Goal: Communication & Community: Answer question/provide support

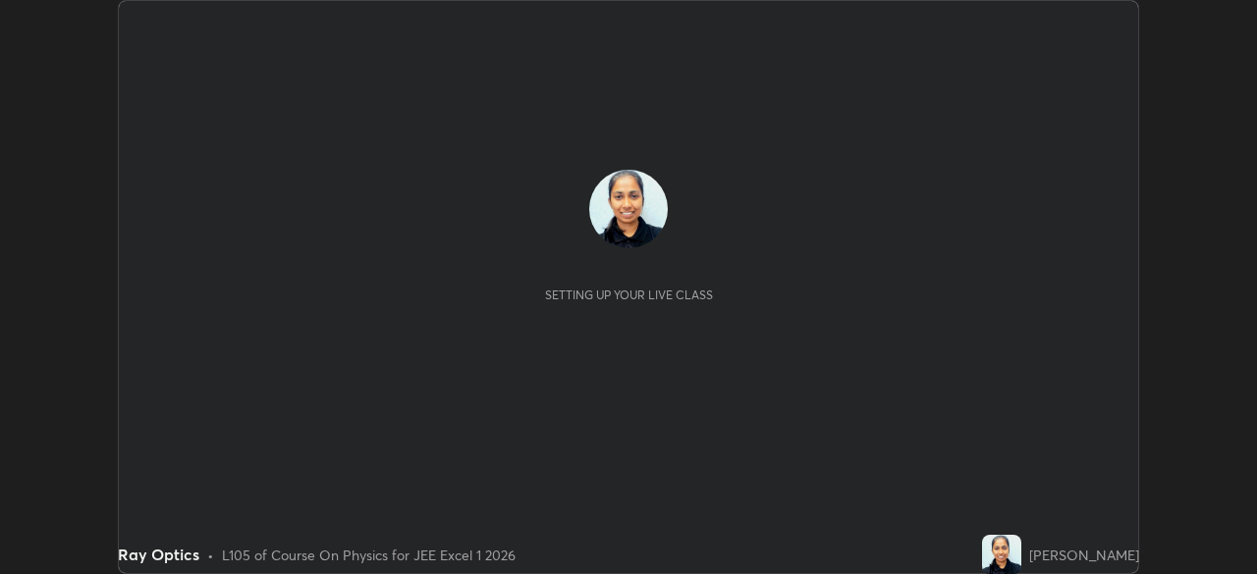
scroll to position [574, 1256]
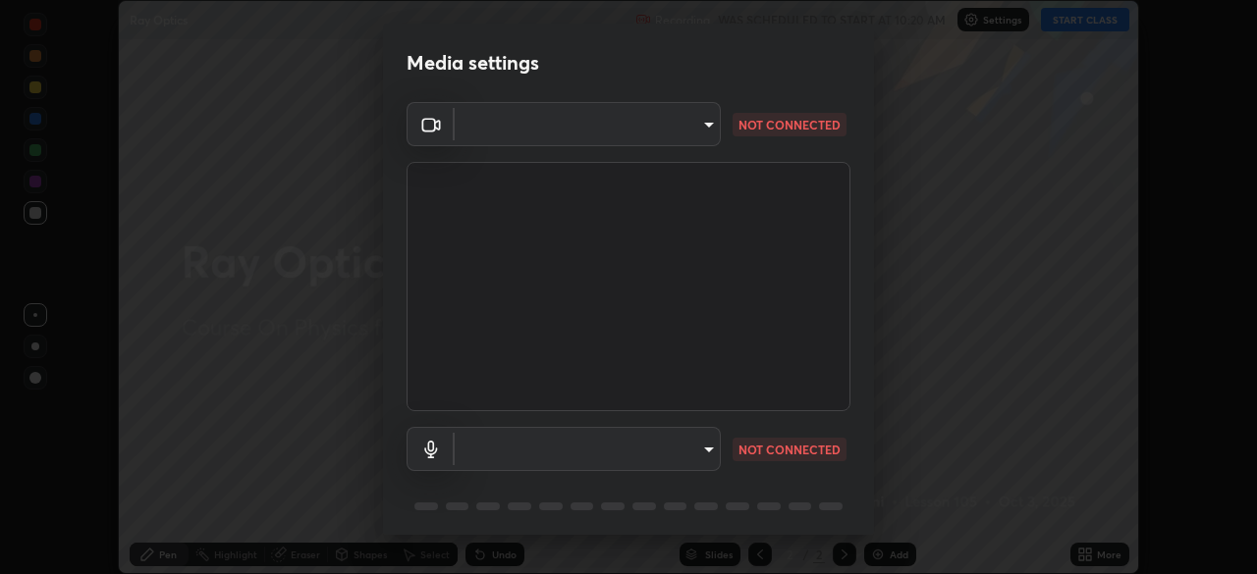
type input "100c0e0e409b1508d569c815e84311e0868d033d0fb9fb46bc53c870fbf18875"
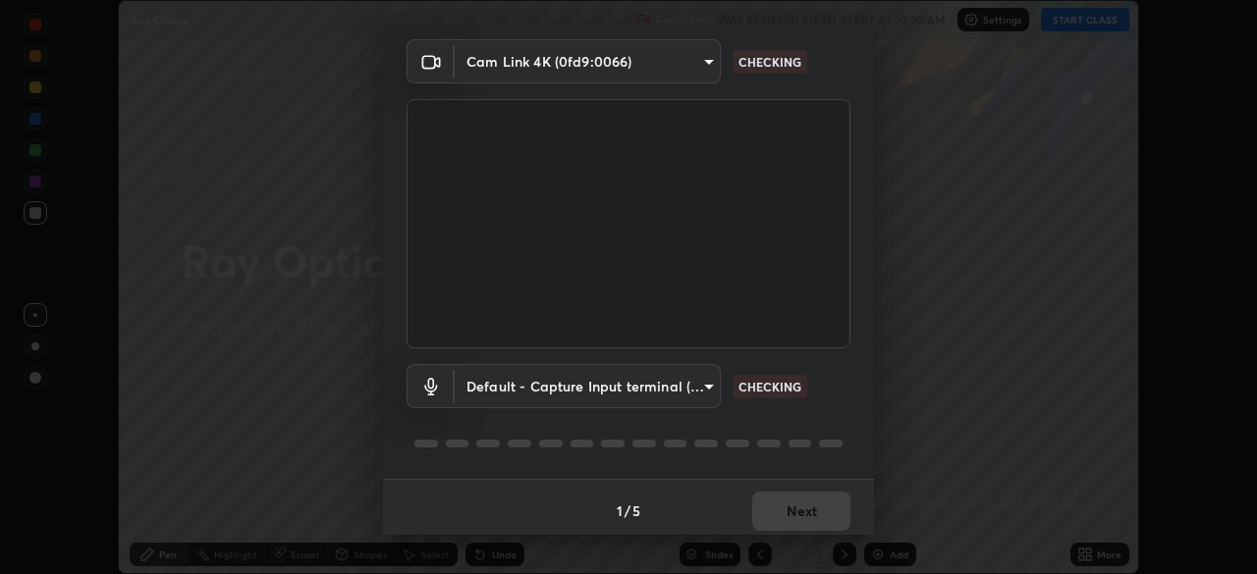
scroll to position [70, 0]
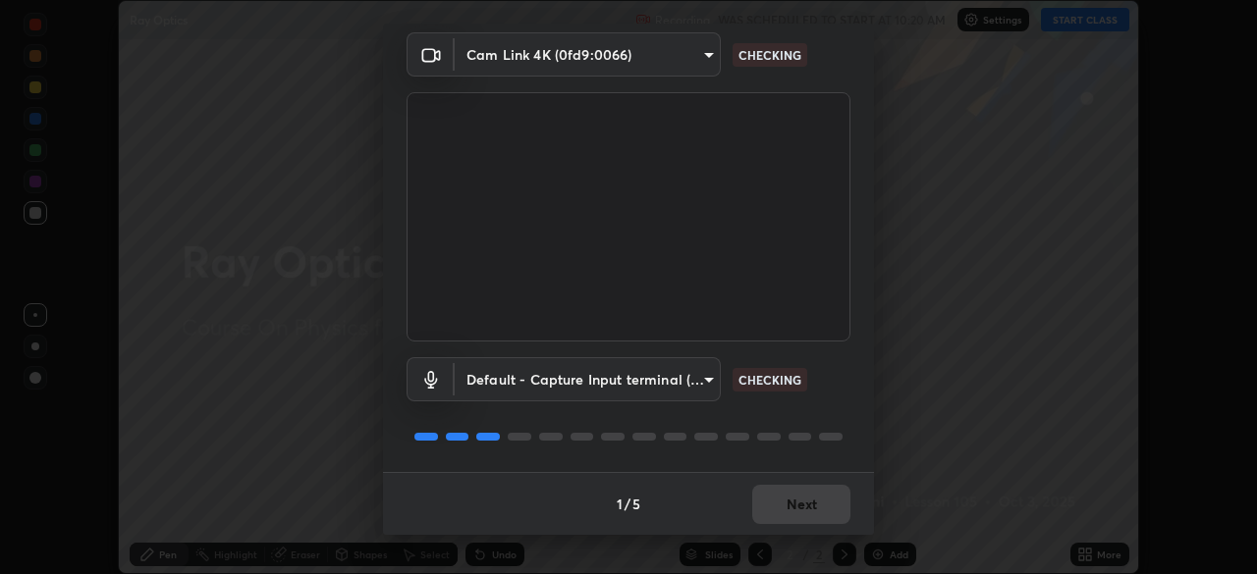
click at [662, 383] on body "Erase all Ray Optics Recording WAS SCHEDULED TO START AT 10:20 AM Settings STAR…" at bounding box center [628, 287] width 1257 height 574
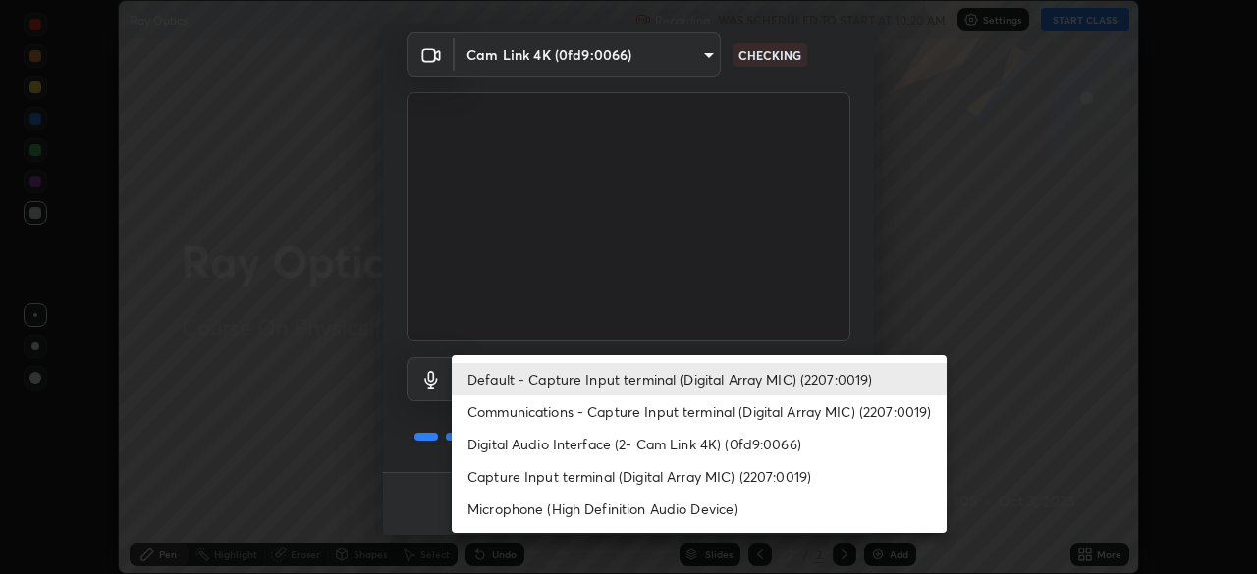
click at [632, 450] on li "Digital Audio Interface (2- Cam Link 4K) (0fd9:0066)" at bounding box center [699, 444] width 495 height 32
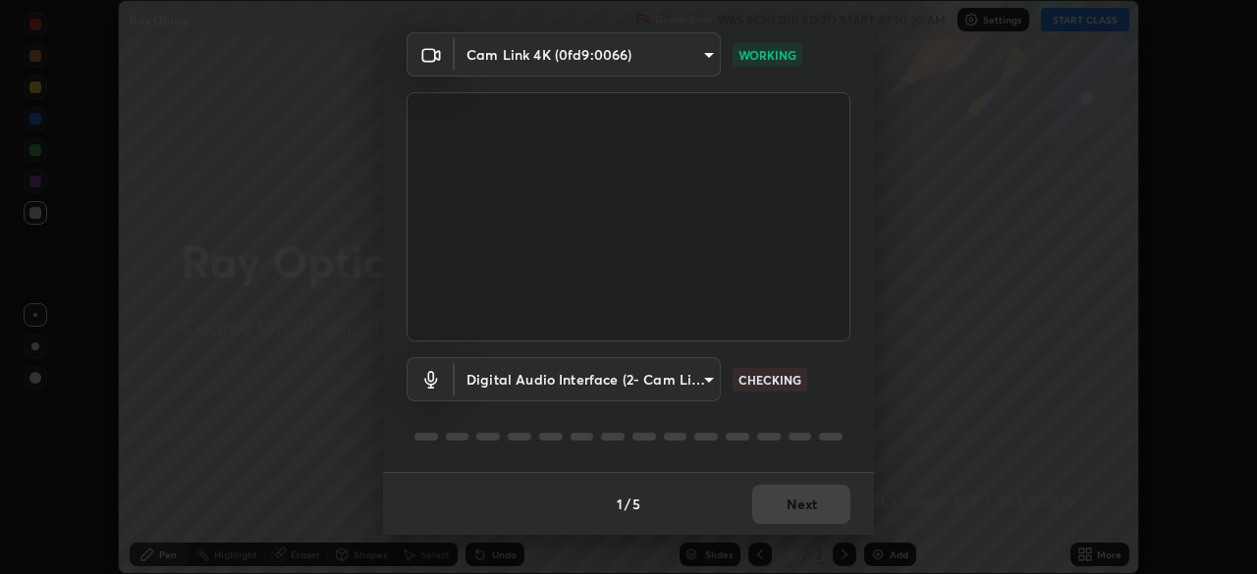
click at [654, 379] on body "Erase all Ray Optics Recording WAS SCHEDULED TO START AT 10:20 AM Settings STAR…" at bounding box center [628, 287] width 1257 height 574
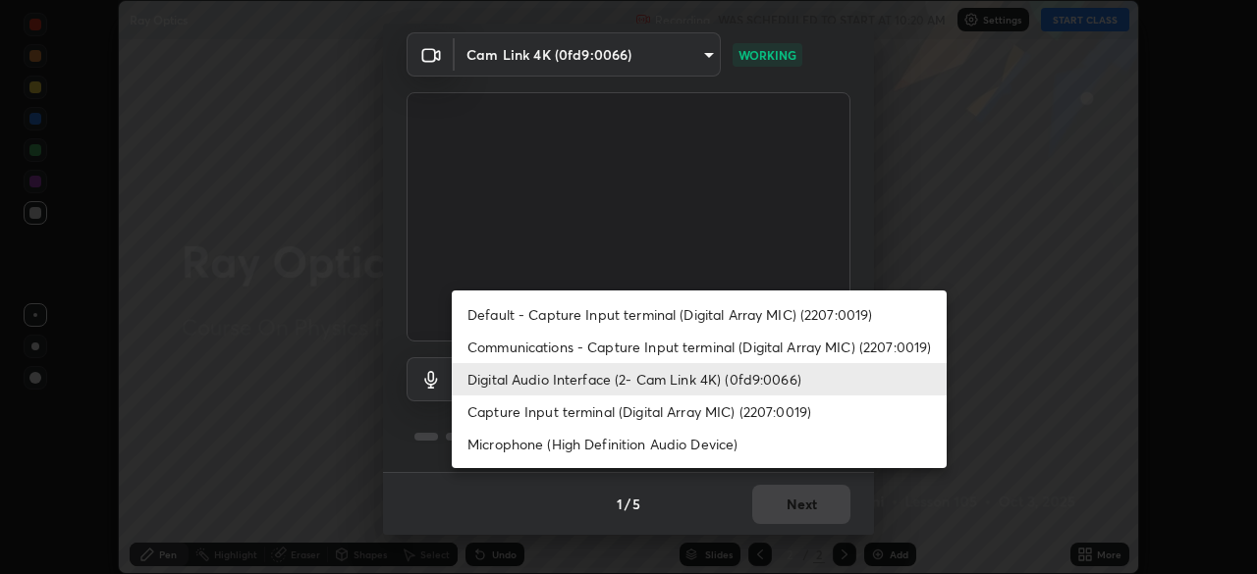
click at [609, 313] on li "Default - Capture Input terminal (Digital Array MIC) (2207:0019)" at bounding box center [699, 314] width 495 height 32
type input "default"
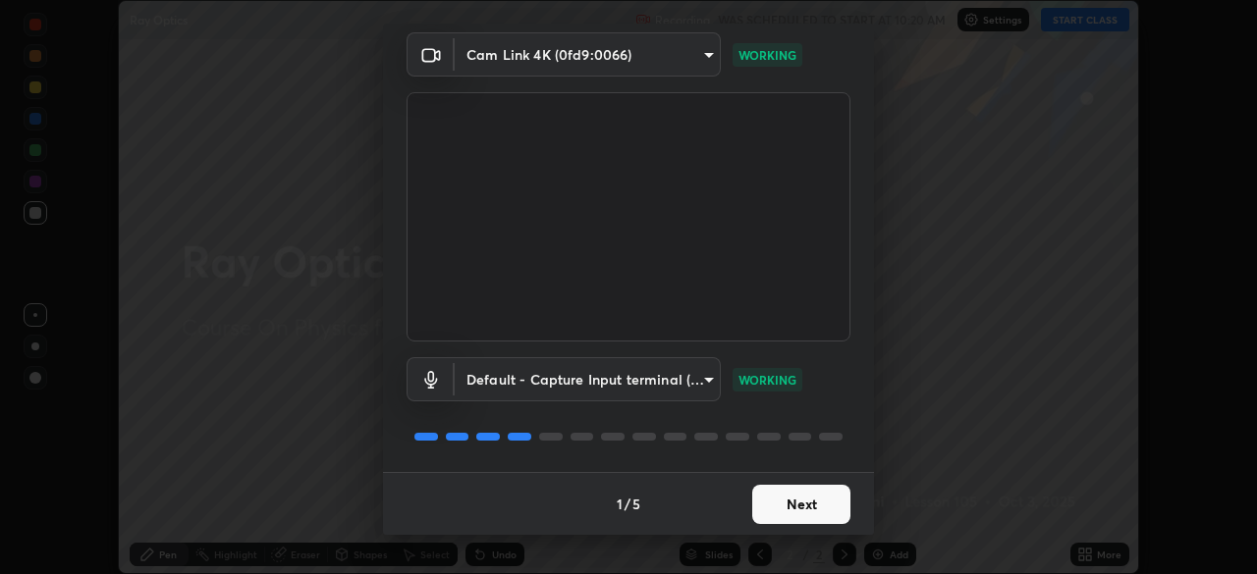
click at [765, 498] on button "Next" at bounding box center [801, 504] width 98 height 39
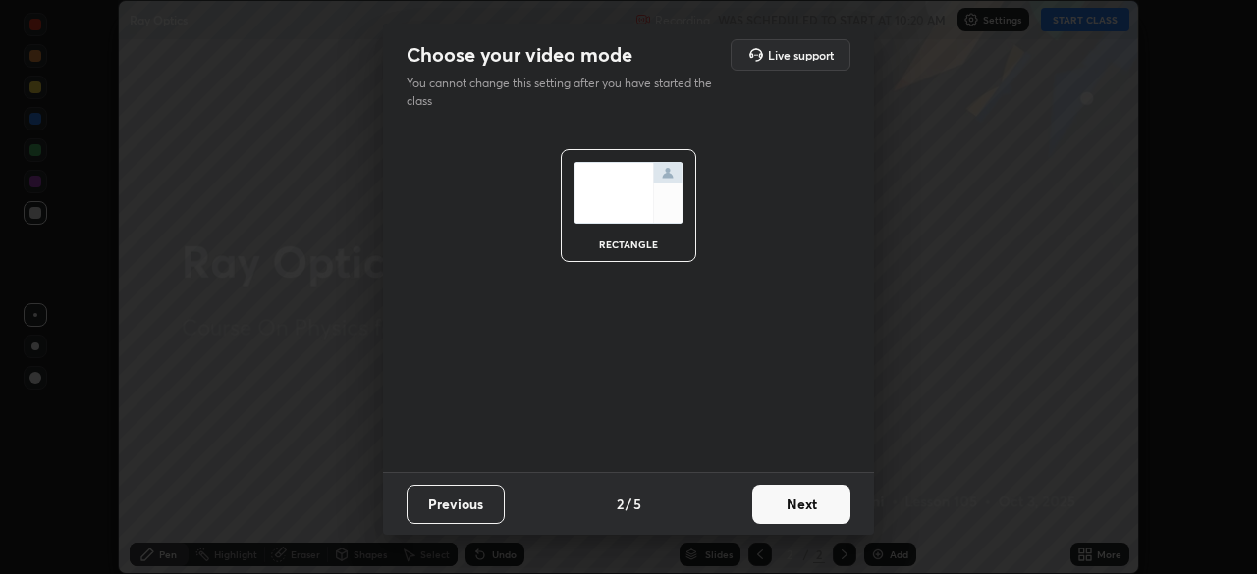
click at [762, 508] on button "Next" at bounding box center [801, 504] width 98 height 39
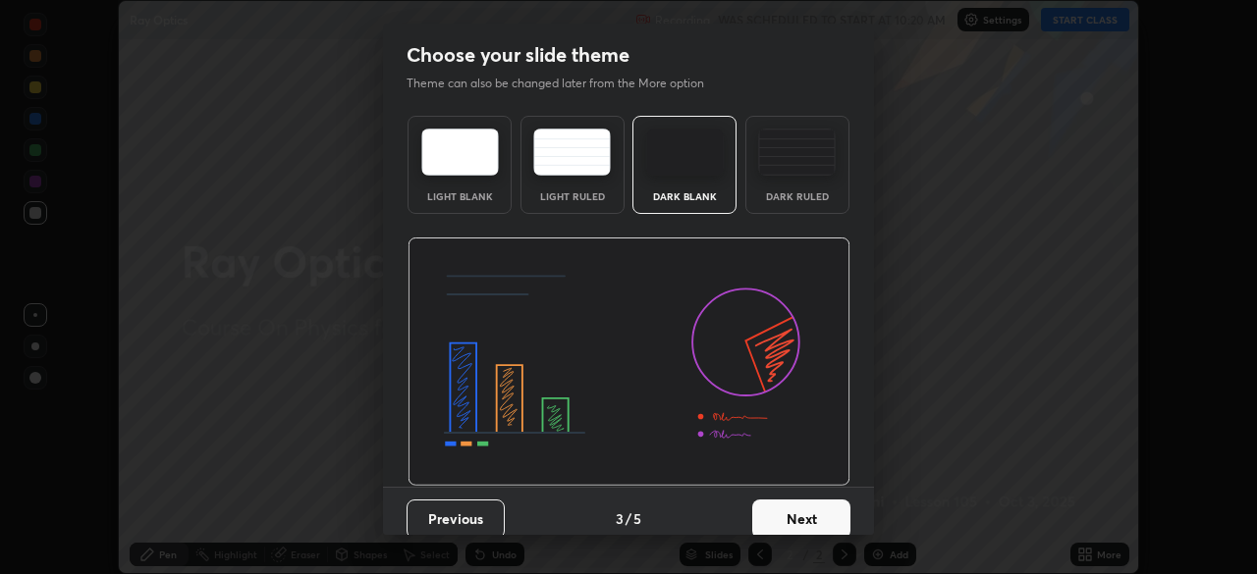
click at [763, 509] on button "Next" at bounding box center [801, 519] width 98 height 39
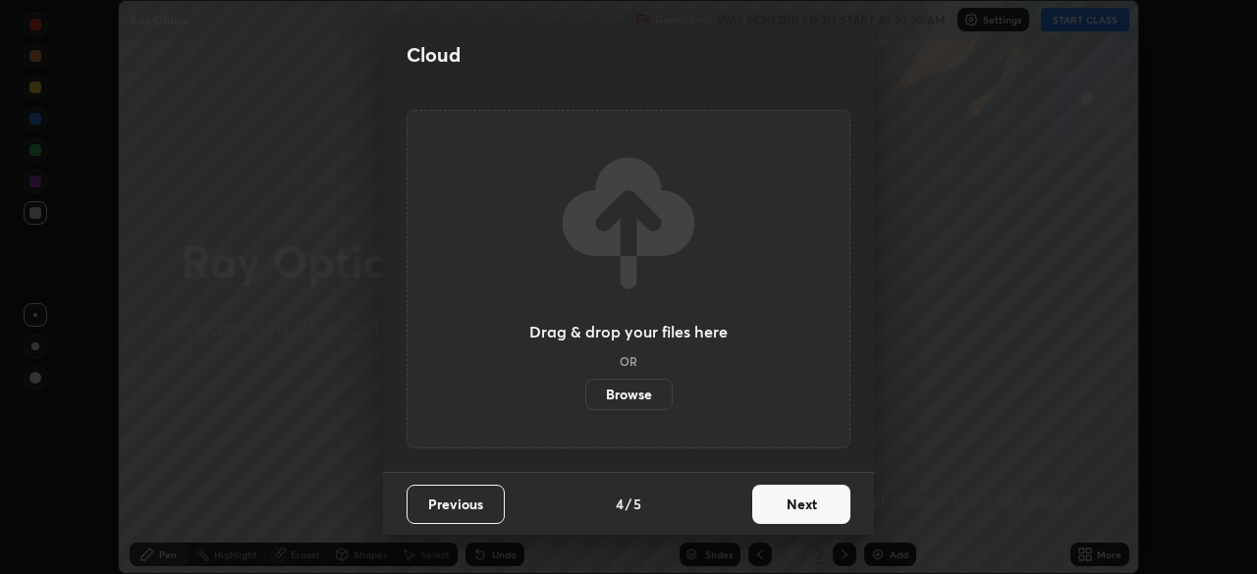
click at [772, 508] on button "Next" at bounding box center [801, 504] width 98 height 39
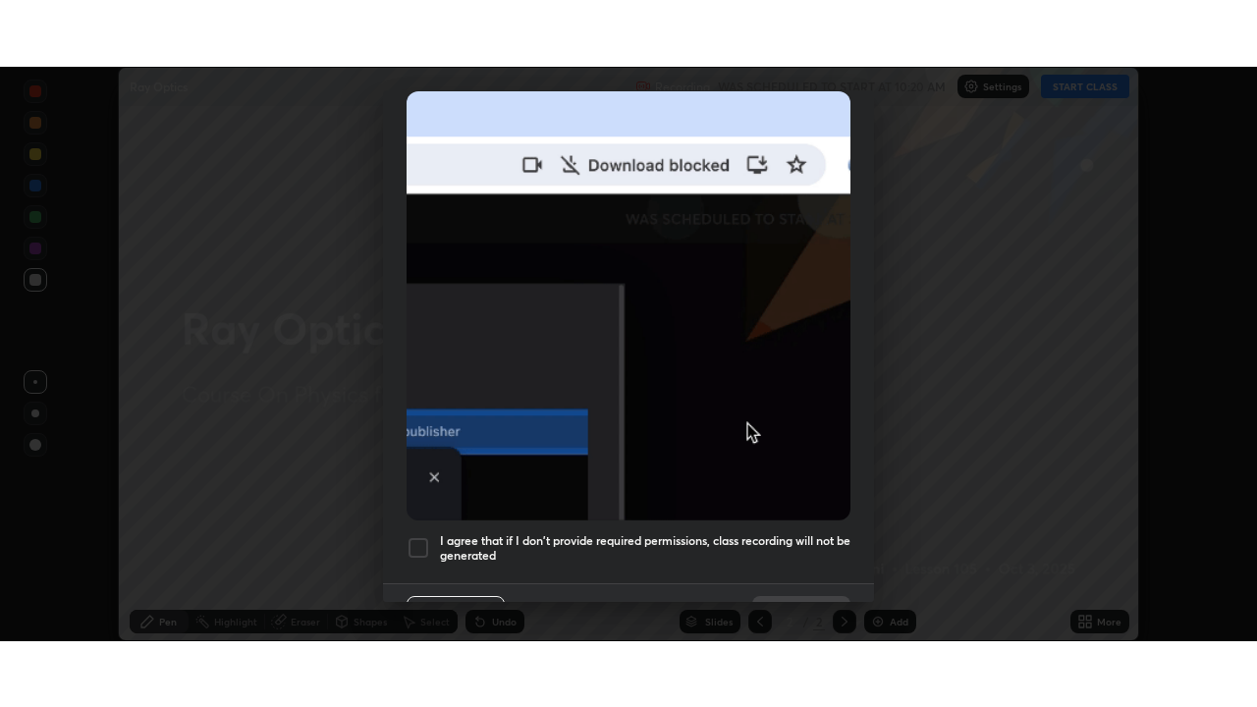
scroll to position [470, 0]
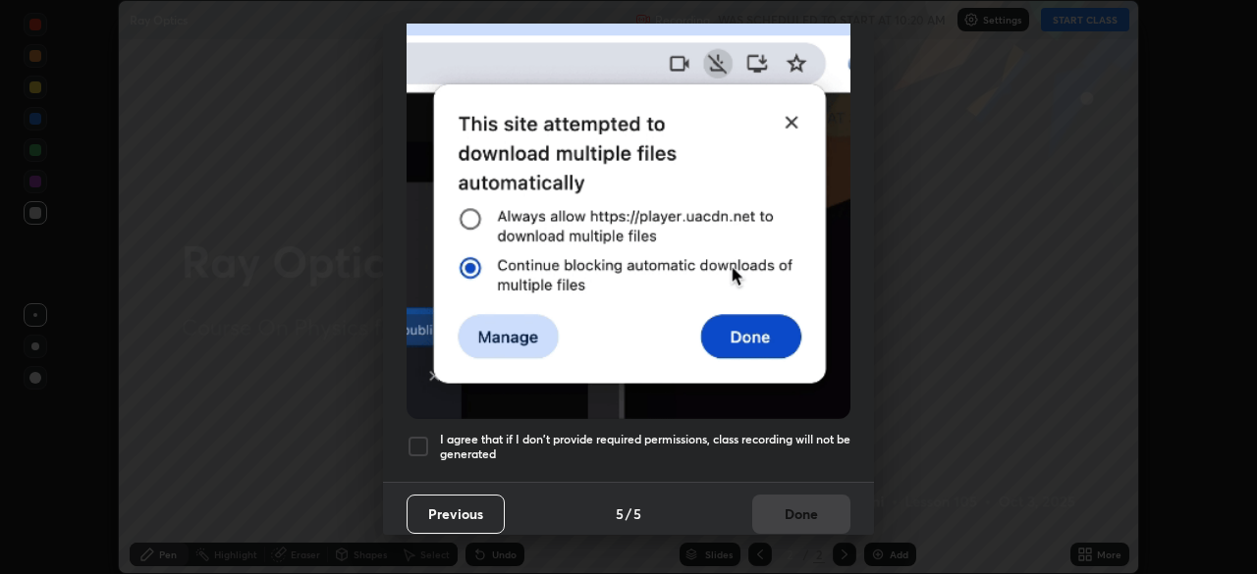
click at [750, 432] on h5 "I agree that if I don't provide required permissions, class recording will not …" at bounding box center [645, 447] width 410 height 30
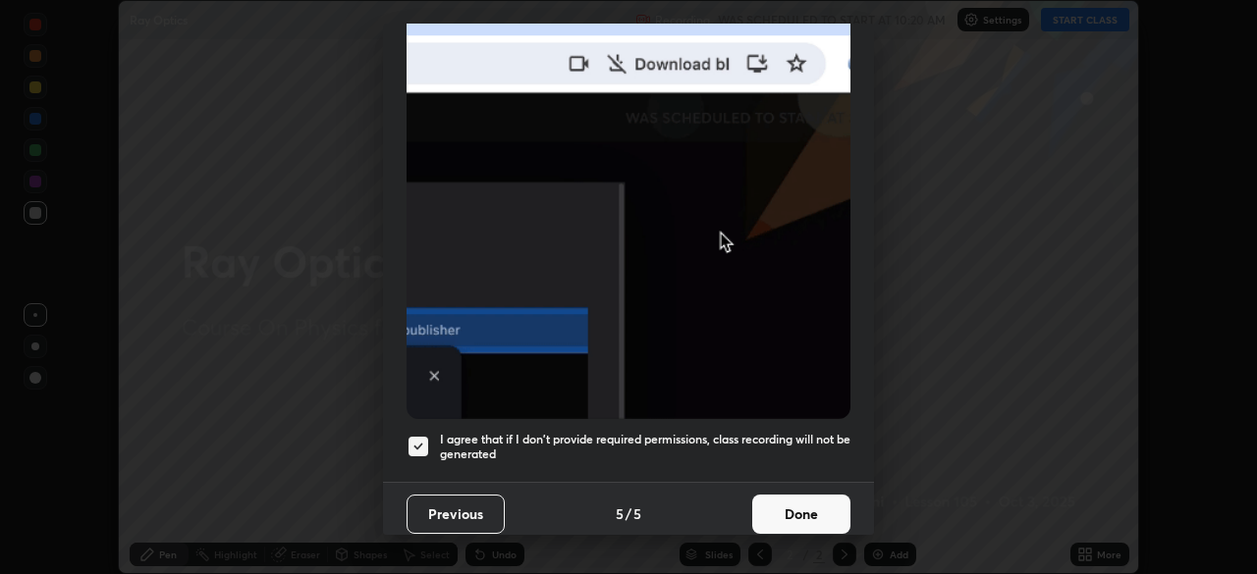
click at [781, 499] on button "Done" at bounding box center [801, 514] width 98 height 39
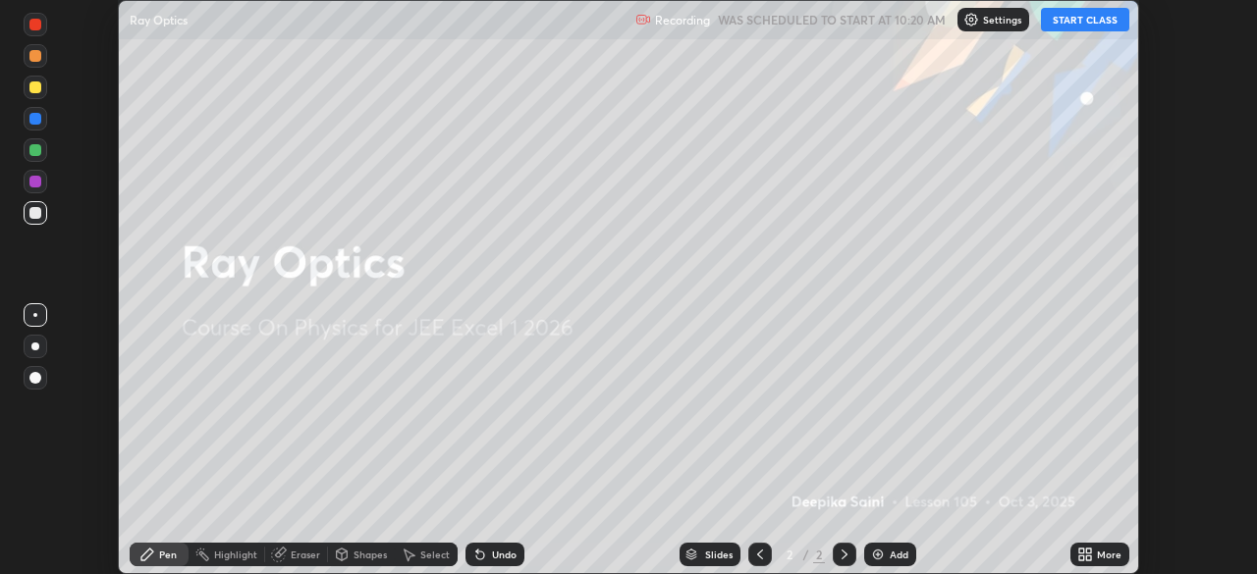
click at [1099, 24] on button "START CLASS" at bounding box center [1085, 20] width 88 height 24
click at [1088, 553] on icon at bounding box center [1088, 551] width 5 height 5
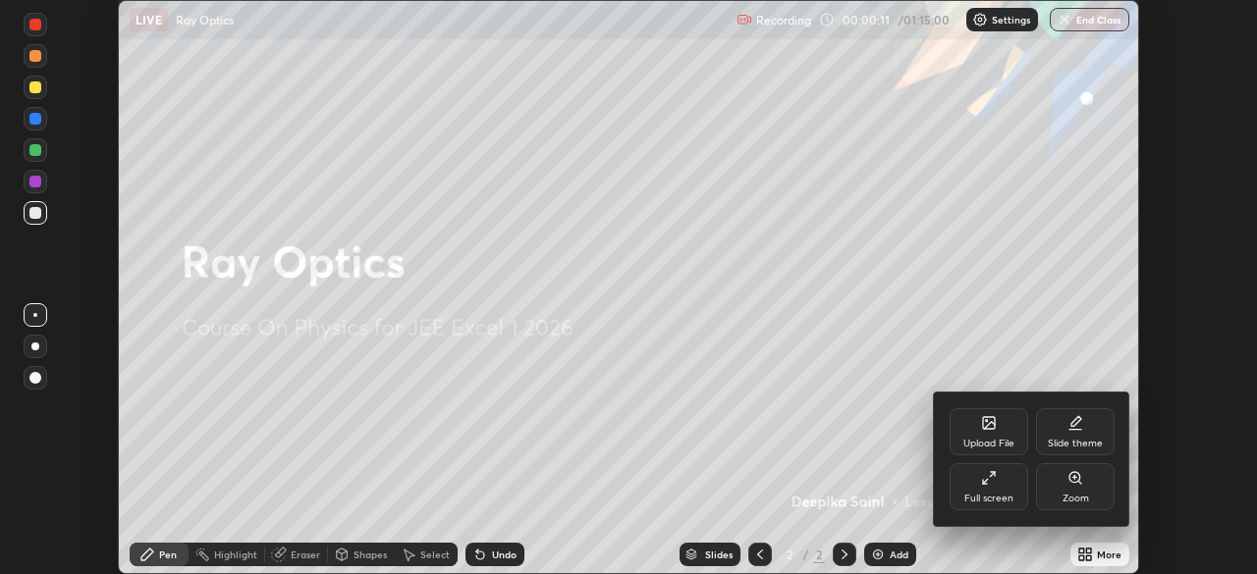
click at [980, 494] on div "Full screen" at bounding box center [988, 499] width 49 height 10
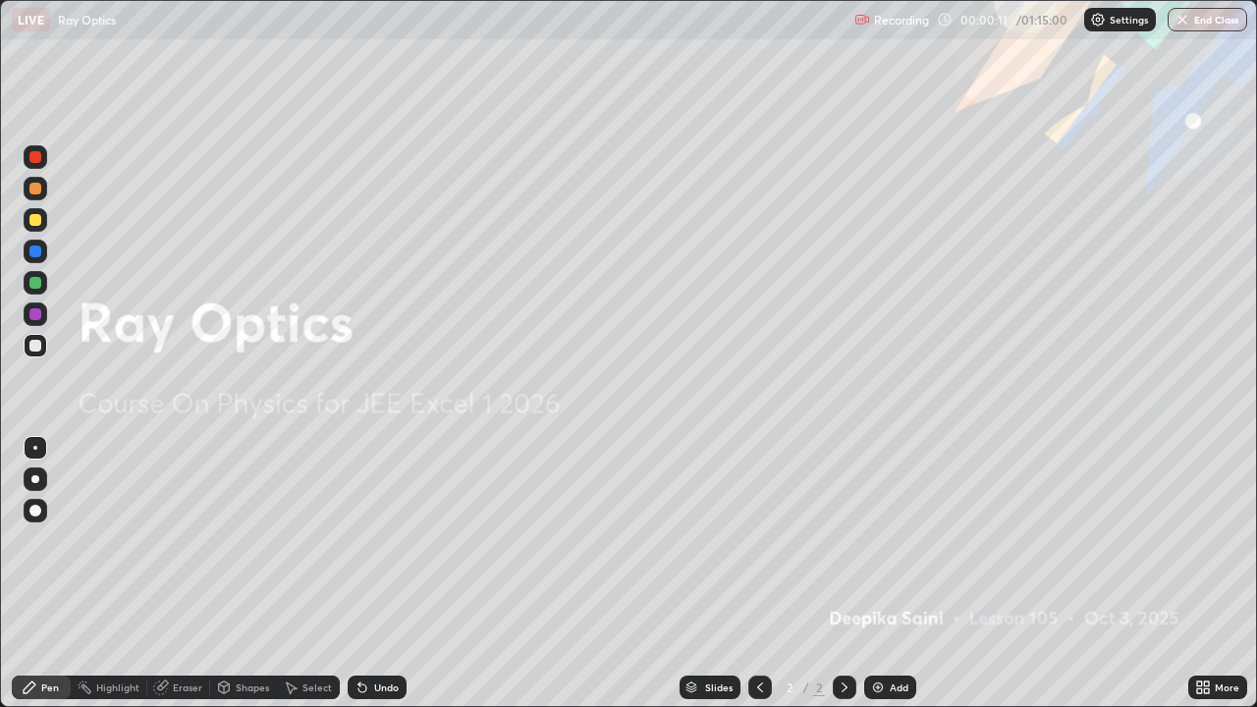
scroll to position [707, 1257]
click at [886, 573] on div "Add" at bounding box center [890, 687] width 52 height 24
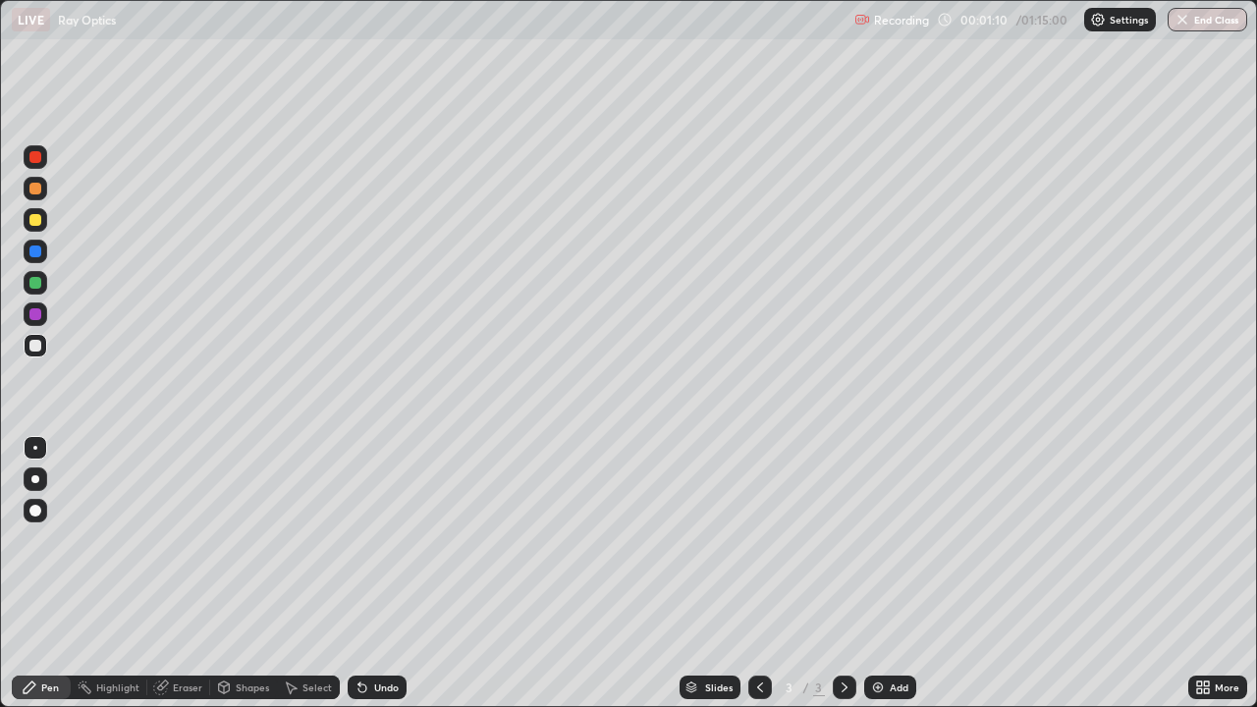
click at [32, 512] on div at bounding box center [35, 511] width 12 height 12
click at [36, 160] on div at bounding box center [35, 157] width 12 height 12
click at [239, 573] on div "Shapes" at bounding box center [252, 687] width 33 height 10
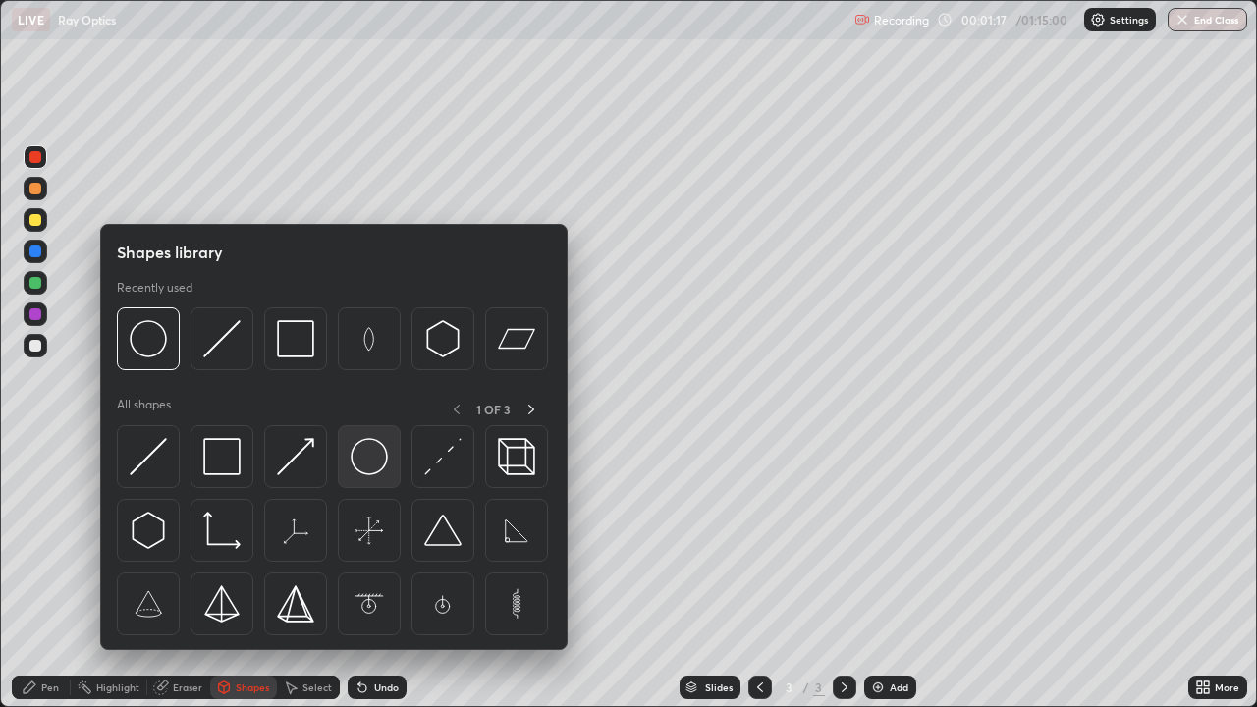
click at [349, 472] on div at bounding box center [369, 456] width 63 height 63
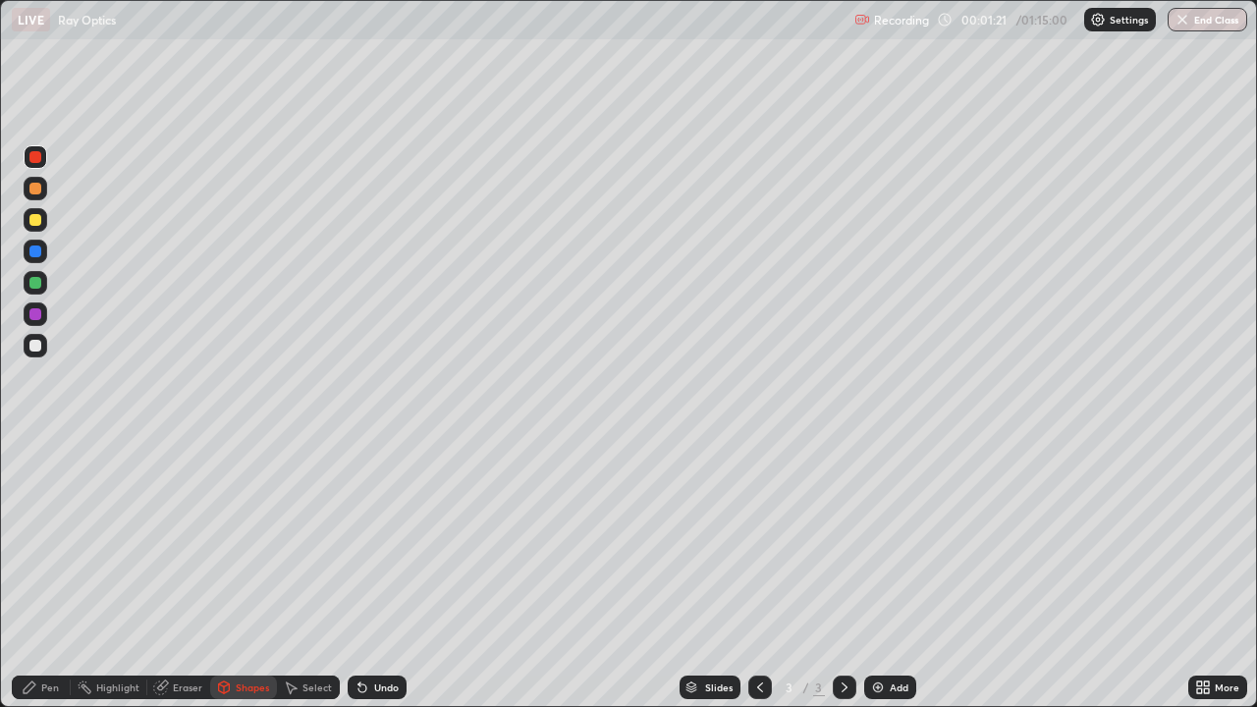
click at [219, 573] on icon at bounding box center [224, 687] width 11 height 12
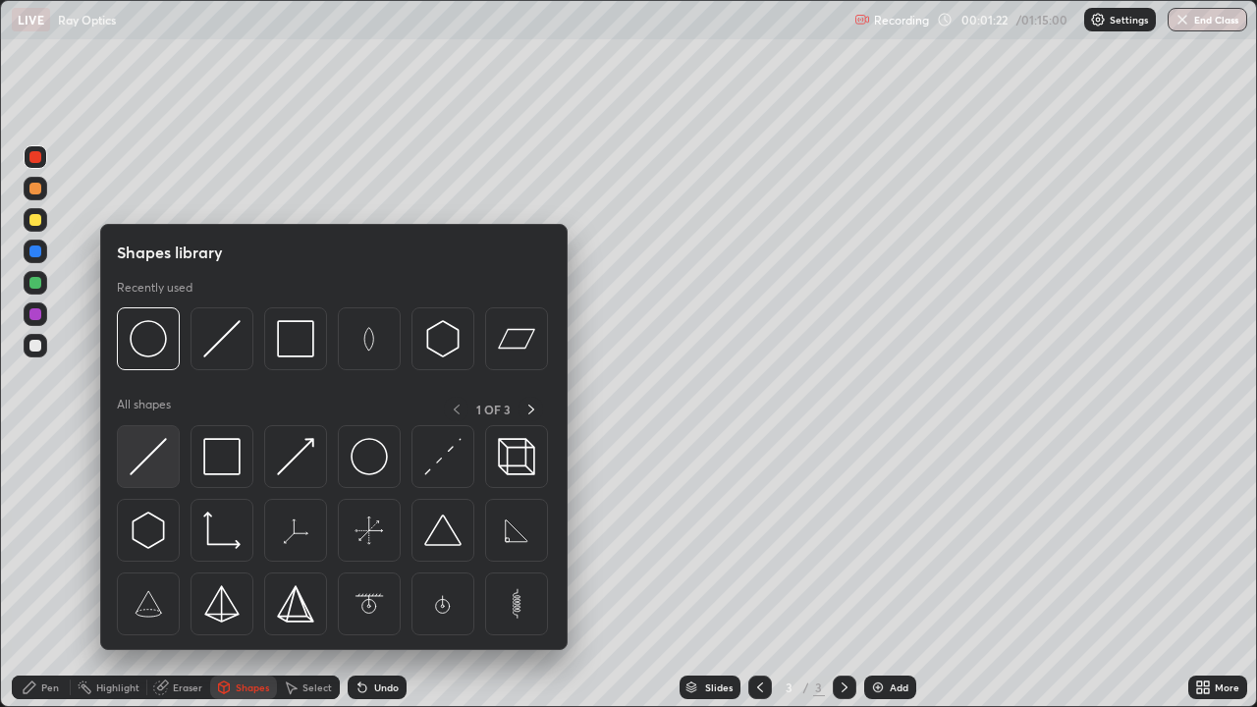
click at [162, 455] on img at bounding box center [148, 456] width 37 height 37
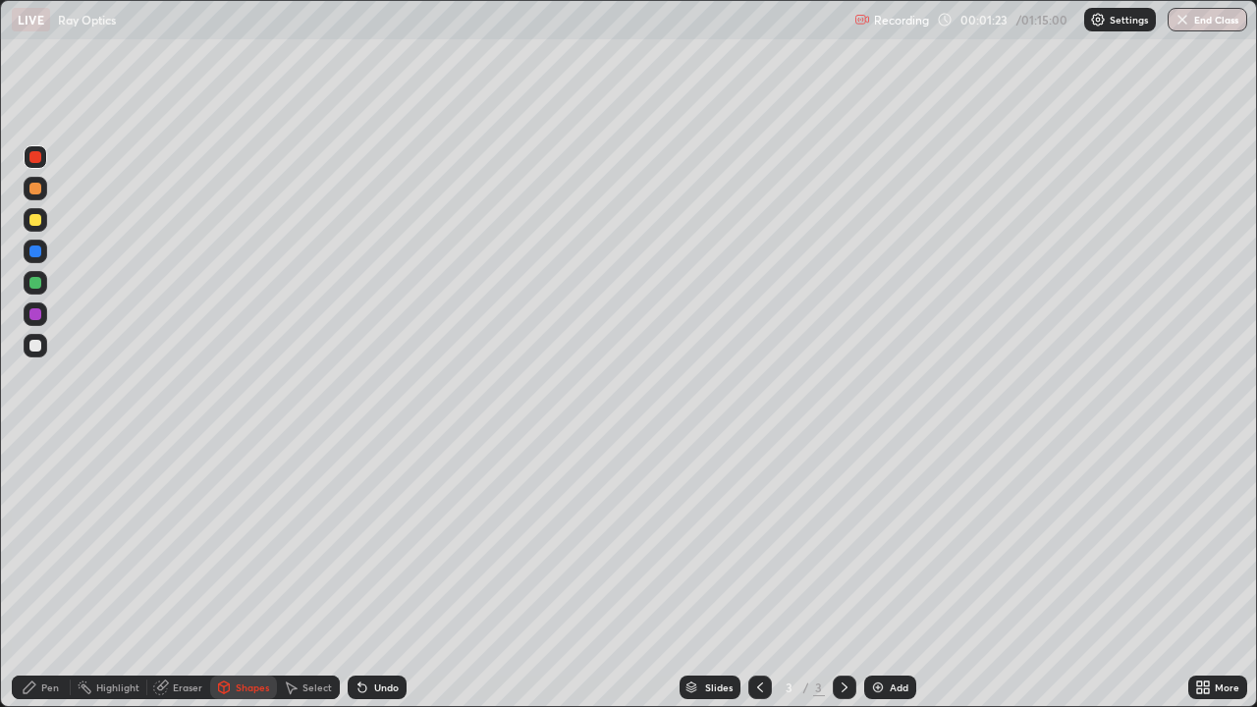
click at [33, 287] on div at bounding box center [35, 283] width 12 height 12
click at [47, 573] on div "Pen" at bounding box center [50, 687] width 18 height 10
click at [30, 221] on div at bounding box center [35, 220] width 12 height 12
click at [388, 573] on div "Undo" at bounding box center [373, 687] width 67 height 39
click at [874, 573] on img at bounding box center [878, 687] width 16 height 16
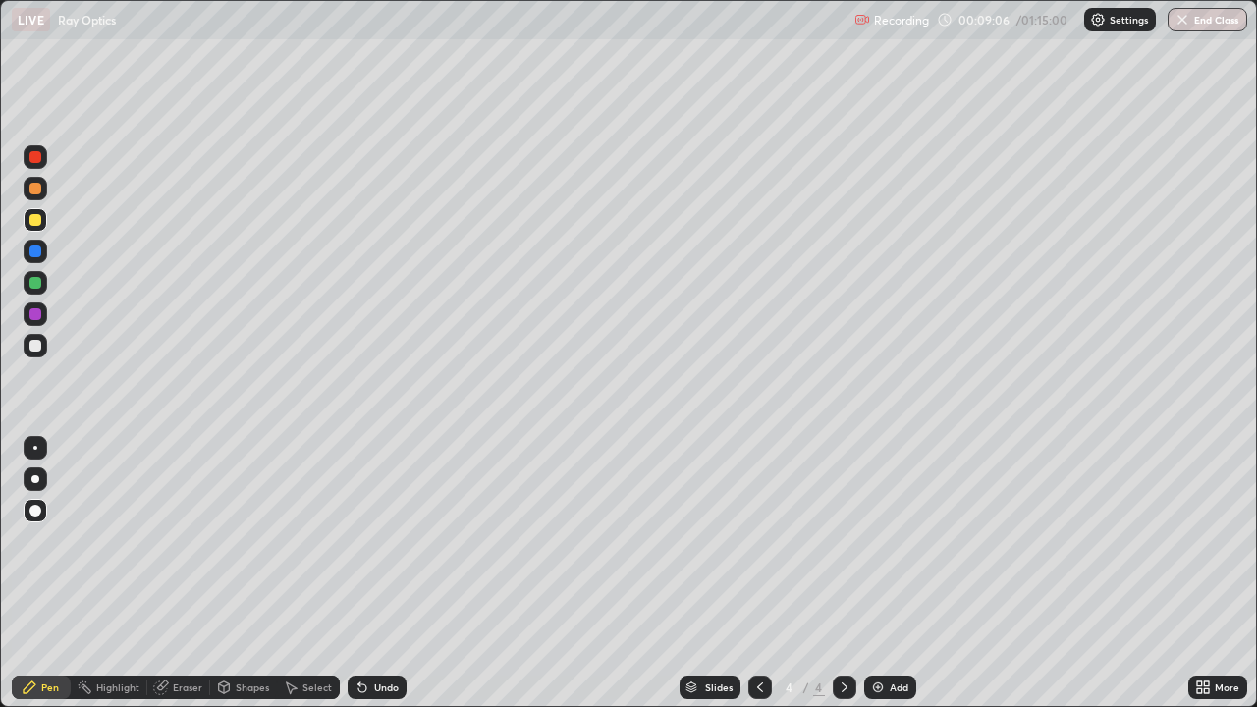
click at [33, 344] on div at bounding box center [35, 346] width 12 height 12
click at [33, 284] on div at bounding box center [35, 283] width 12 height 12
click at [181, 573] on div "Eraser" at bounding box center [187, 687] width 29 height 10
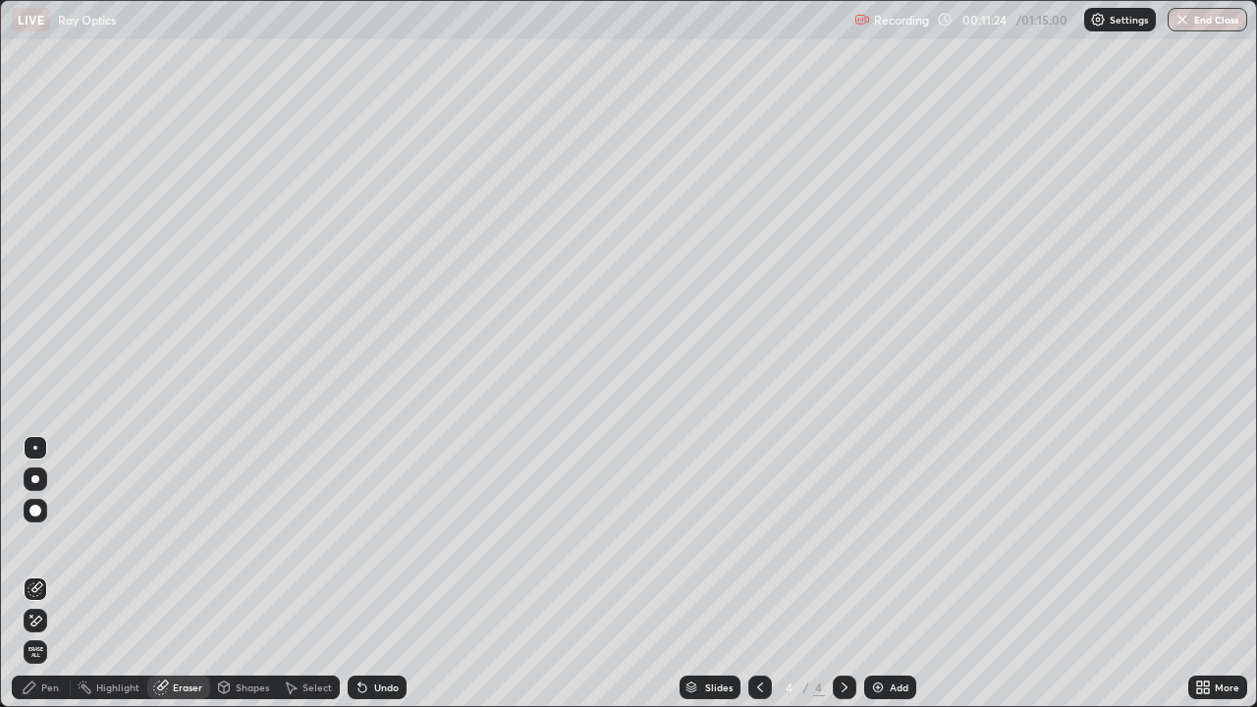
click at [51, 573] on div "Pen" at bounding box center [50, 687] width 18 height 10
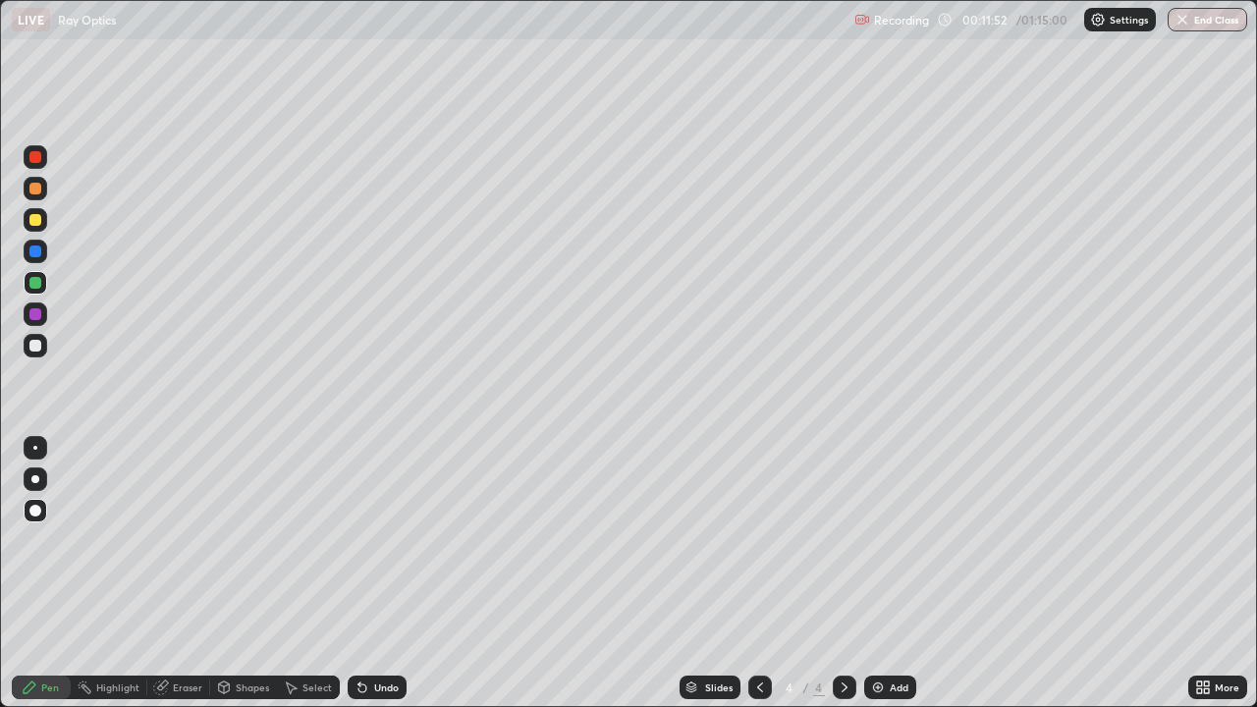
click at [33, 247] on div at bounding box center [35, 251] width 12 height 12
click at [374, 573] on div "Undo" at bounding box center [386, 687] width 25 height 10
click at [184, 573] on div "Eraser" at bounding box center [187, 687] width 29 height 10
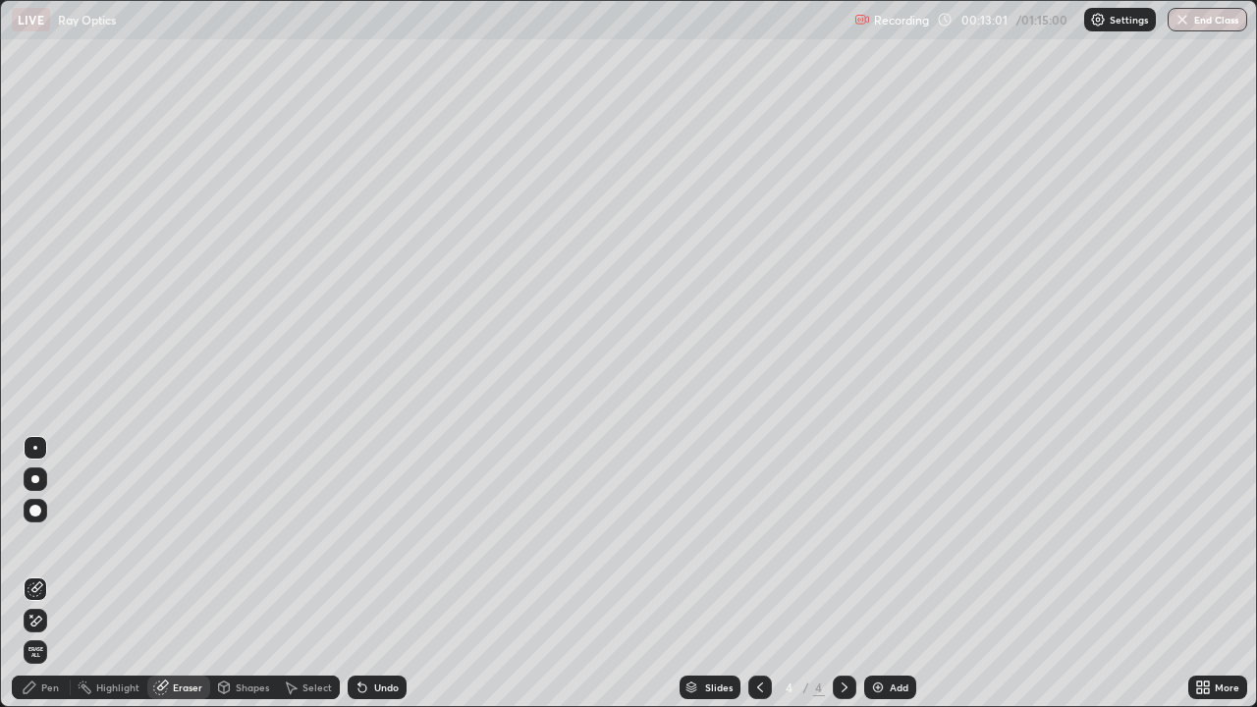
click at [52, 573] on div "Pen" at bounding box center [41, 687] width 59 height 24
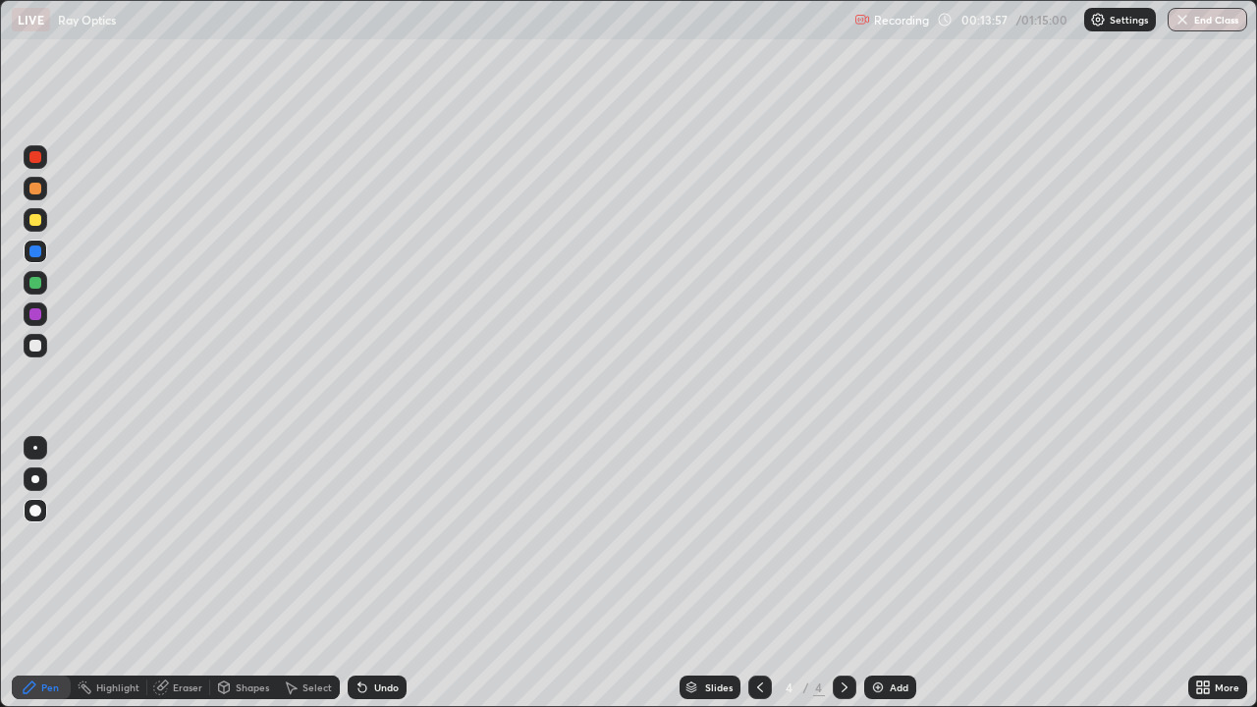
click at [173, 573] on div "Eraser" at bounding box center [187, 687] width 29 height 10
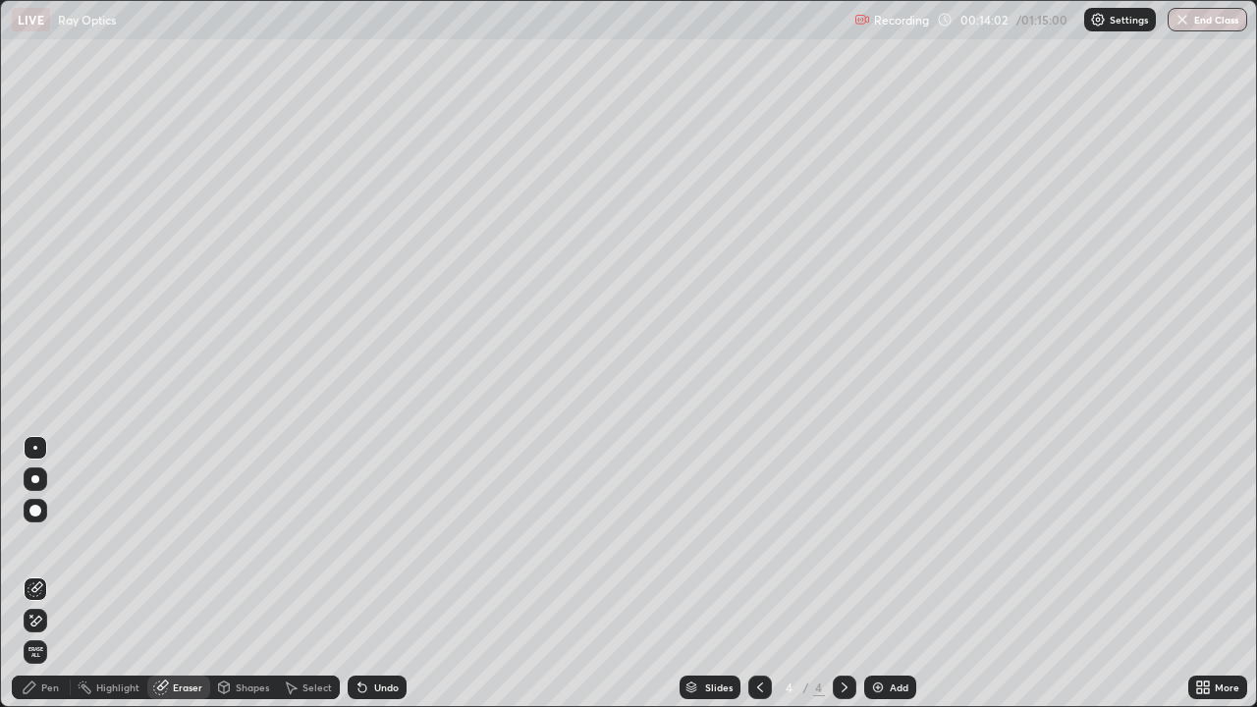
click at [44, 573] on div "Pen" at bounding box center [41, 687] width 59 height 24
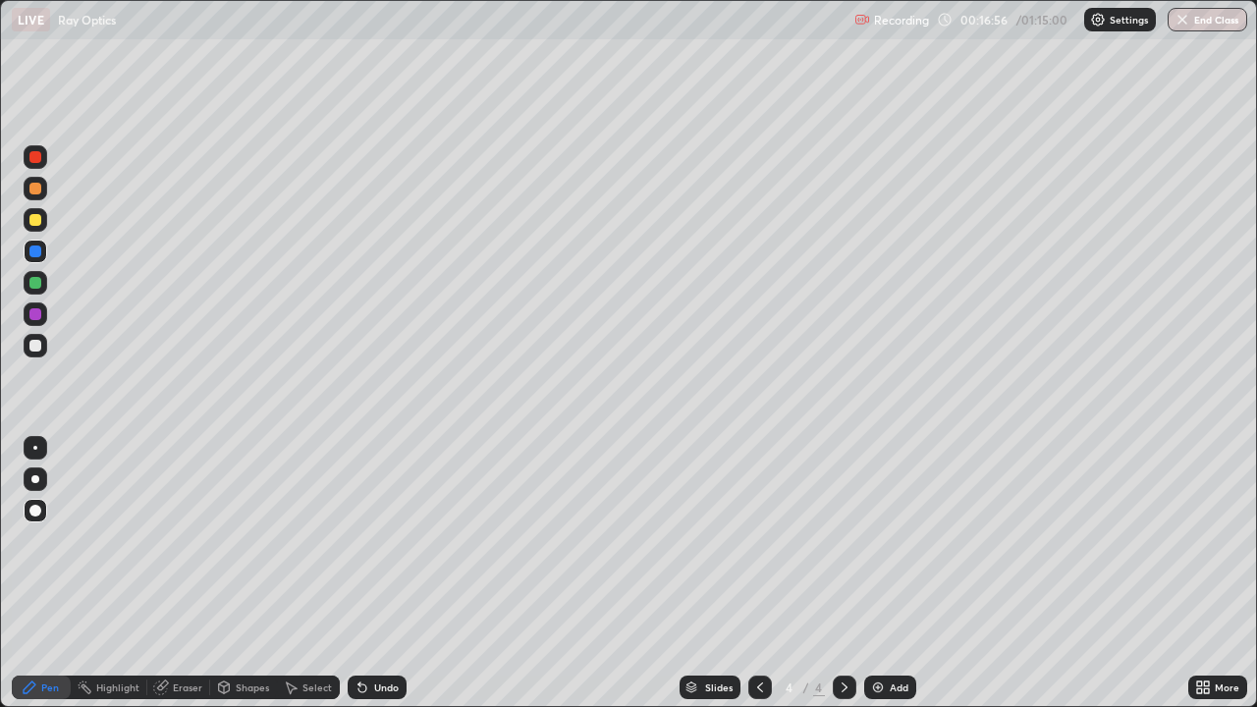
click at [875, 573] on img at bounding box center [878, 687] width 16 height 16
click at [31, 347] on div at bounding box center [35, 346] width 12 height 12
click at [34, 252] on div at bounding box center [35, 251] width 12 height 12
click at [180, 573] on div "Eraser" at bounding box center [187, 687] width 29 height 10
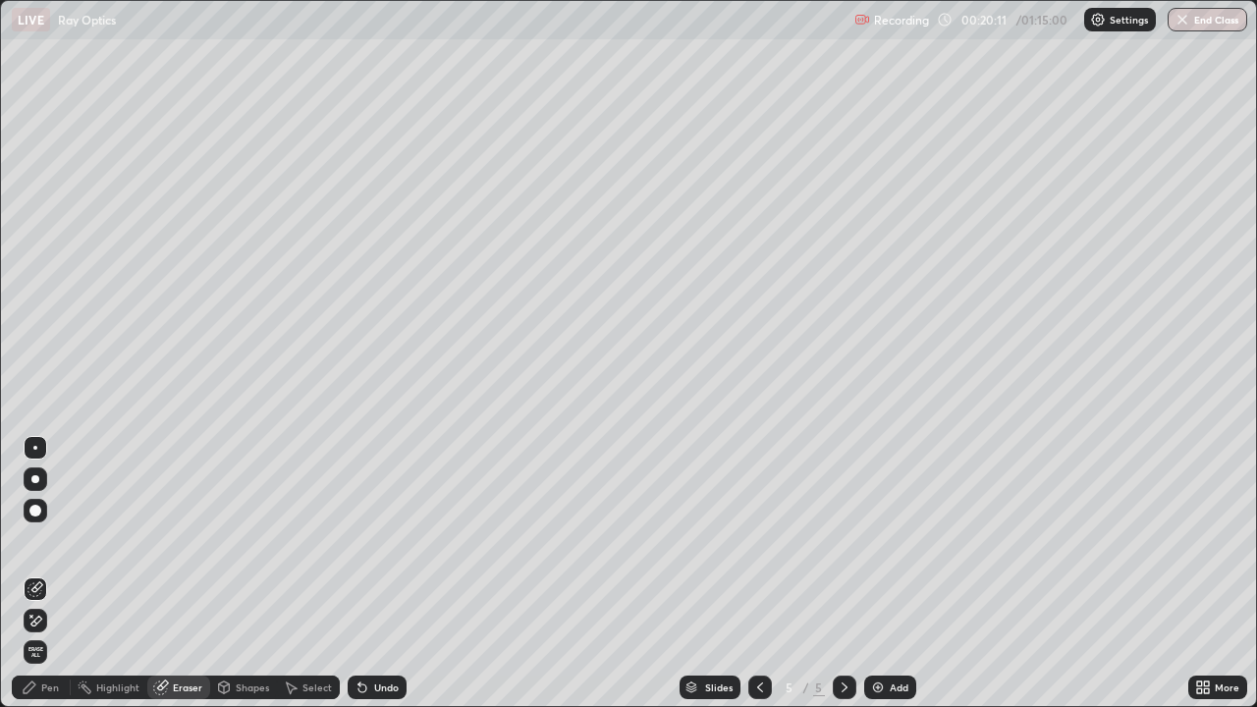
click at [61, 573] on div "Pen" at bounding box center [41, 687] width 59 height 24
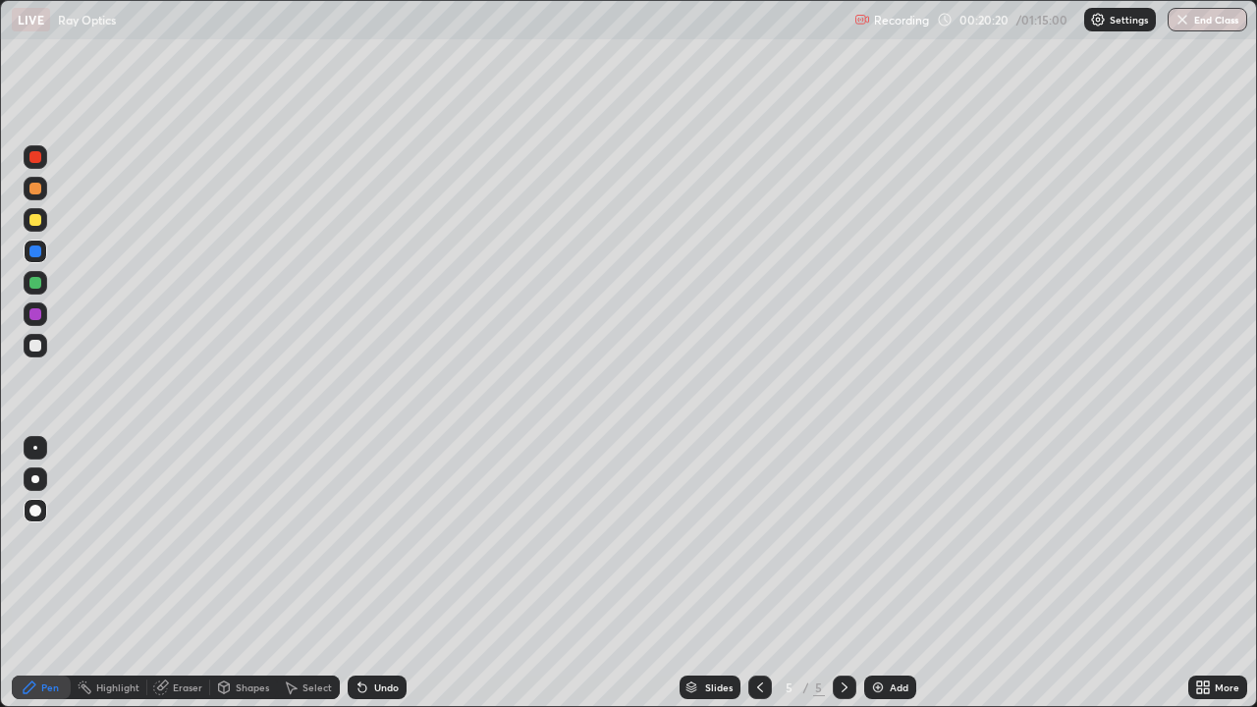
click at [37, 348] on div at bounding box center [35, 346] width 12 height 12
click at [880, 573] on img at bounding box center [878, 687] width 16 height 16
click at [165, 573] on icon at bounding box center [161, 687] width 16 height 16
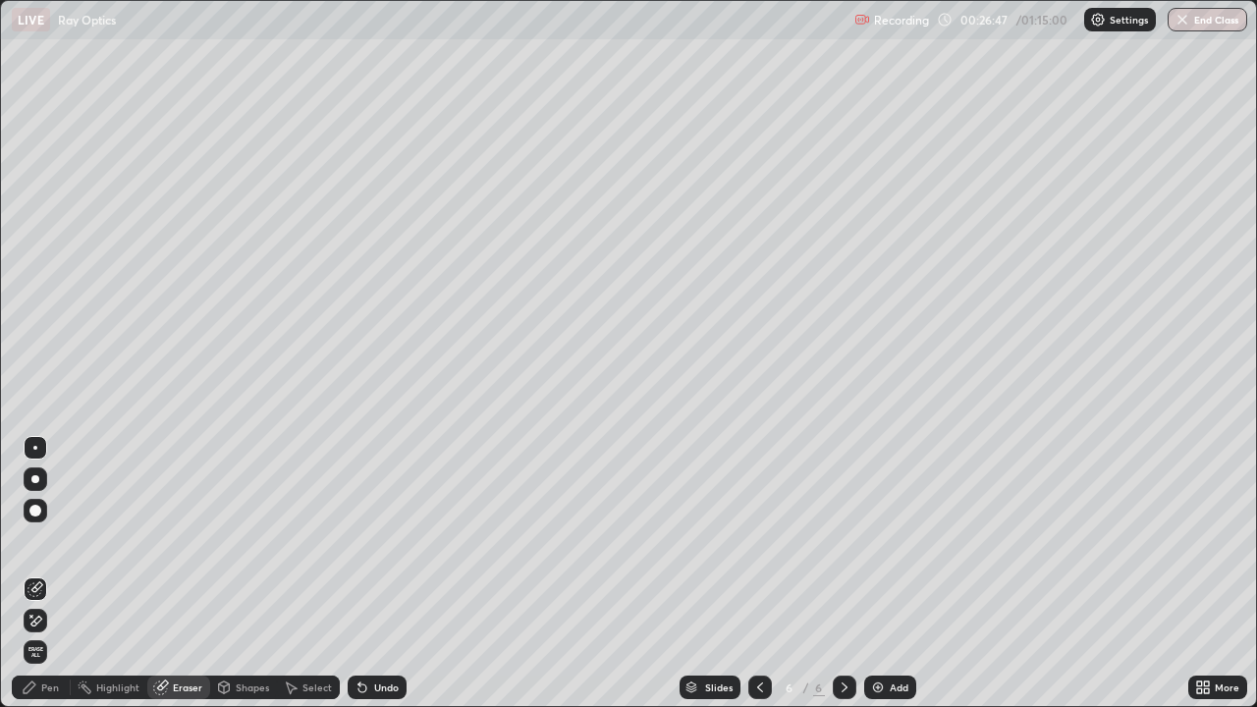
click at [32, 573] on div "Pen" at bounding box center [41, 687] width 59 height 24
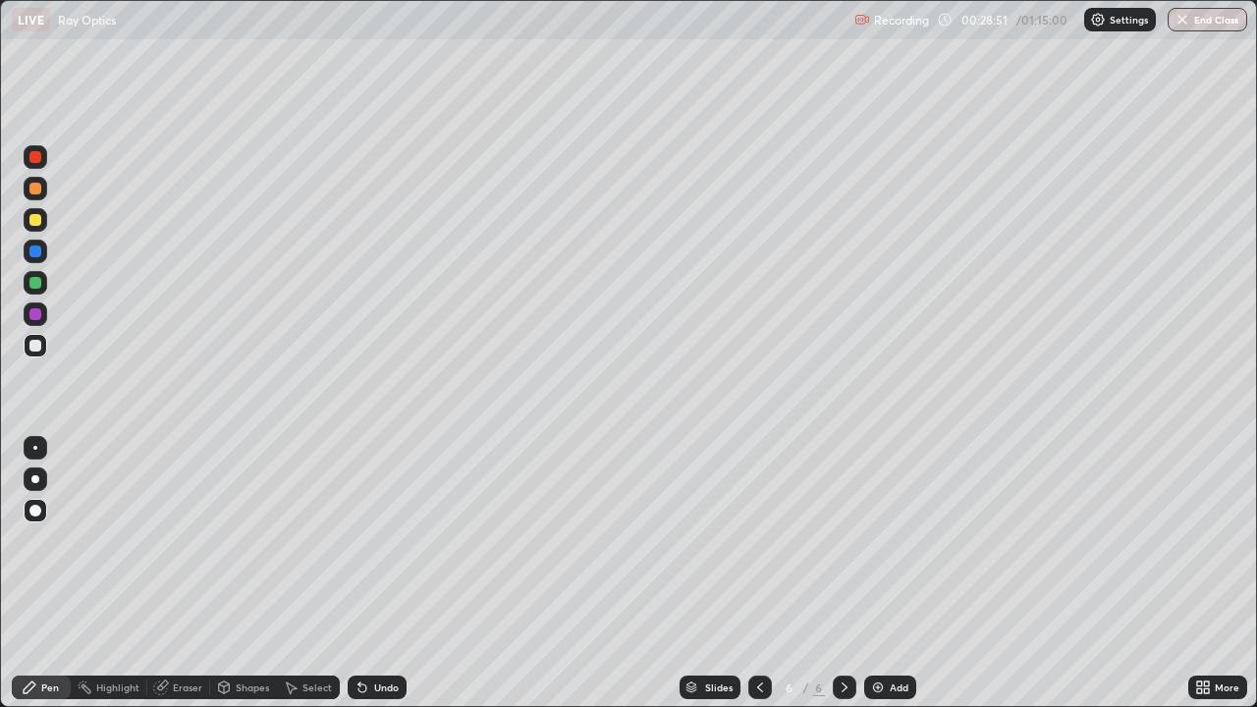
click at [876, 573] on img at bounding box center [878, 687] width 16 height 16
click at [754, 573] on icon at bounding box center [760, 687] width 16 height 16
click at [842, 573] on icon at bounding box center [844, 687] width 6 height 10
click at [35, 321] on div at bounding box center [36, 314] width 24 height 24
click at [375, 573] on div "Undo" at bounding box center [386, 687] width 25 height 10
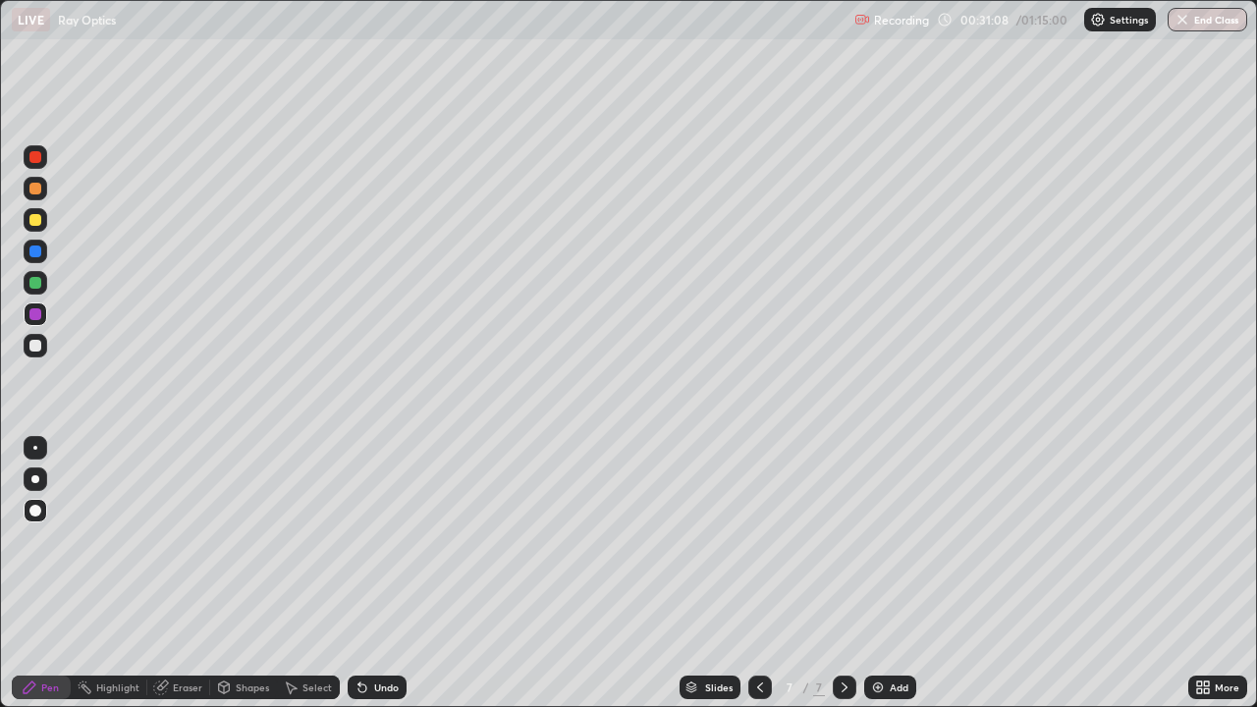
click at [37, 287] on div at bounding box center [35, 283] width 12 height 12
click at [904, 573] on div "Add" at bounding box center [898, 687] width 19 height 10
click at [35, 318] on div at bounding box center [35, 314] width 12 height 12
click at [876, 573] on img at bounding box center [878, 687] width 16 height 16
click at [176, 573] on div "Eraser" at bounding box center [178, 687] width 63 height 24
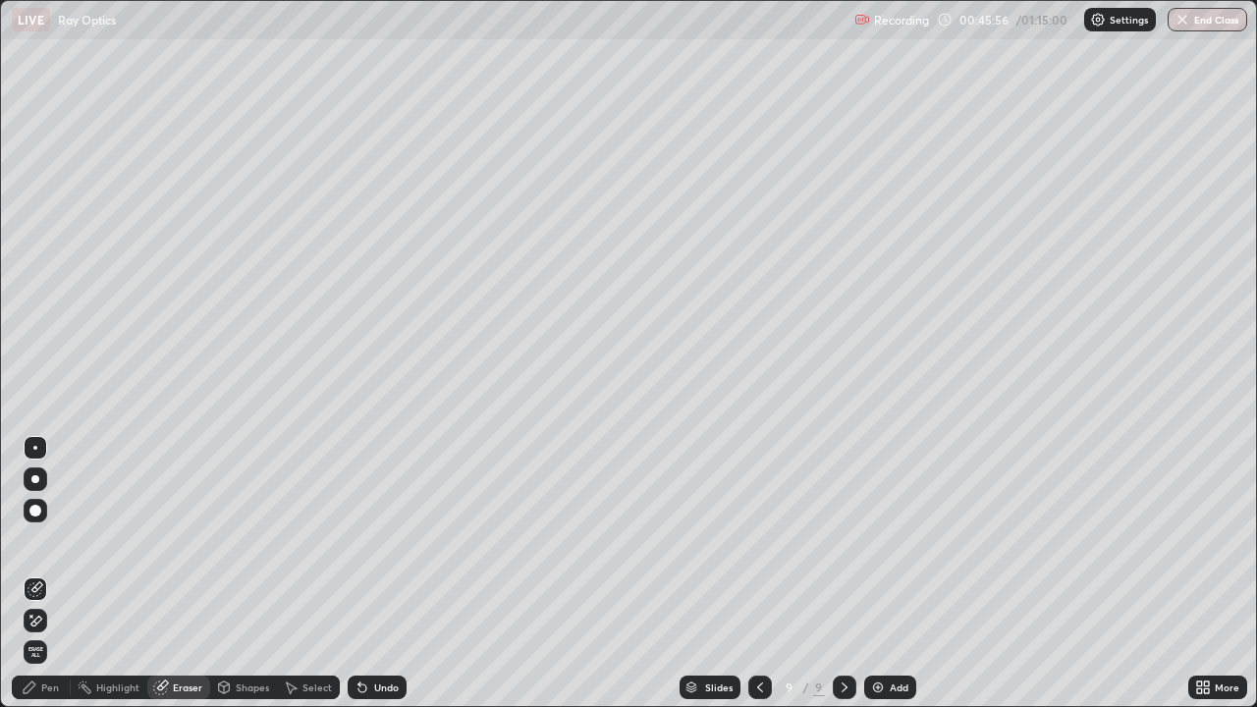
click at [43, 573] on div "Pen" at bounding box center [50, 687] width 18 height 10
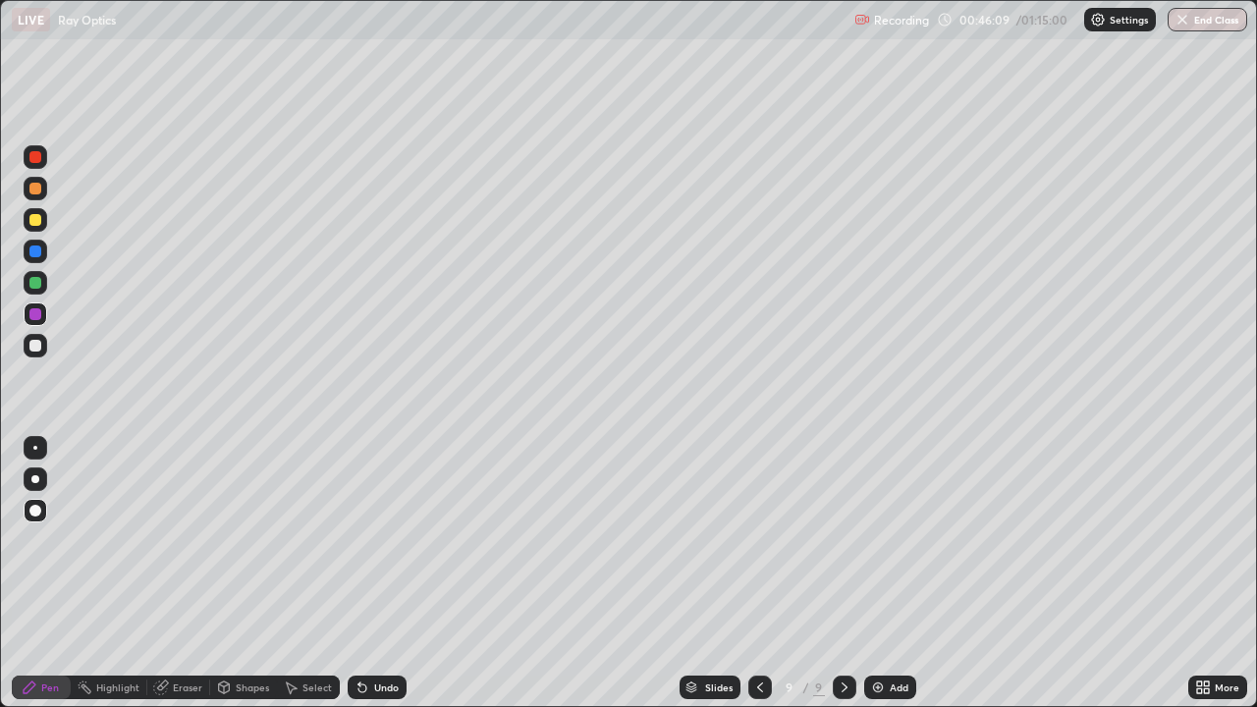
click at [757, 573] on icon at bounding box center [760, 687] width 6 height 10
click at [842, 573] on icon at bounding box center [844, 687] width 16 height 16
click at [181, 573] on div "Eraser" at bounding box center [178, 687] width 63 height 24
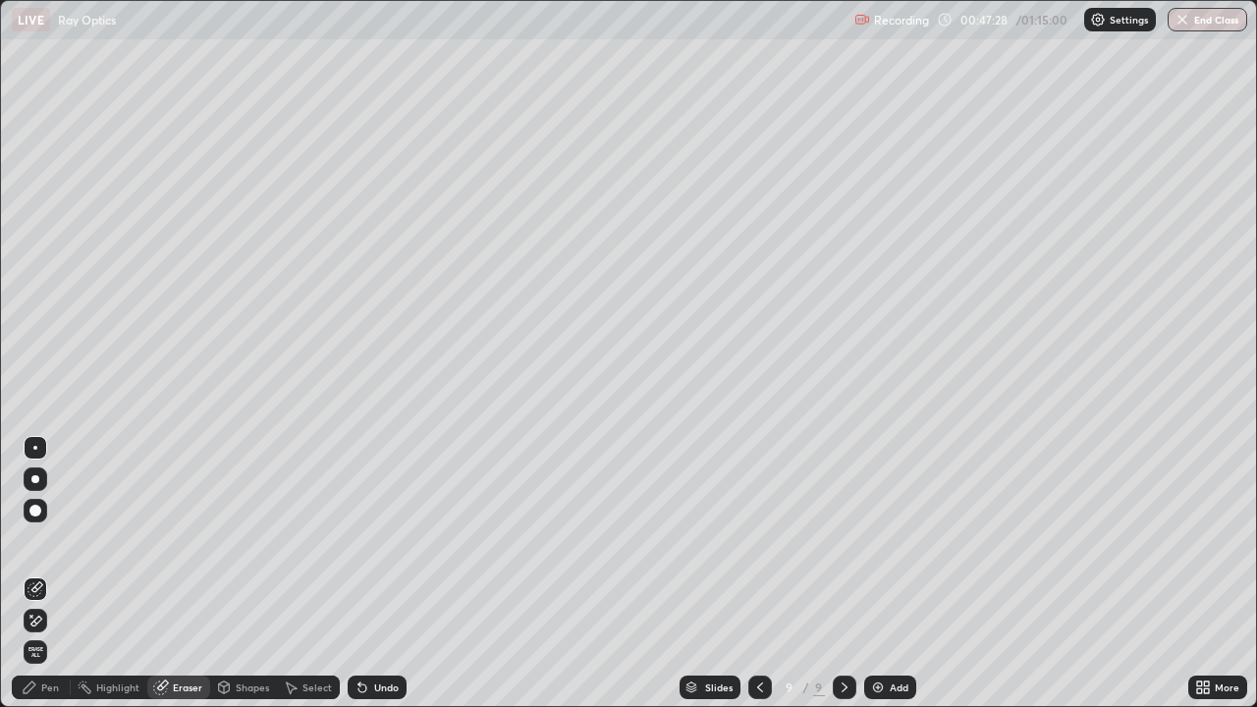
click at [51, 573] on div "Pen" at bounding box center [50, 687] width 18 height 10
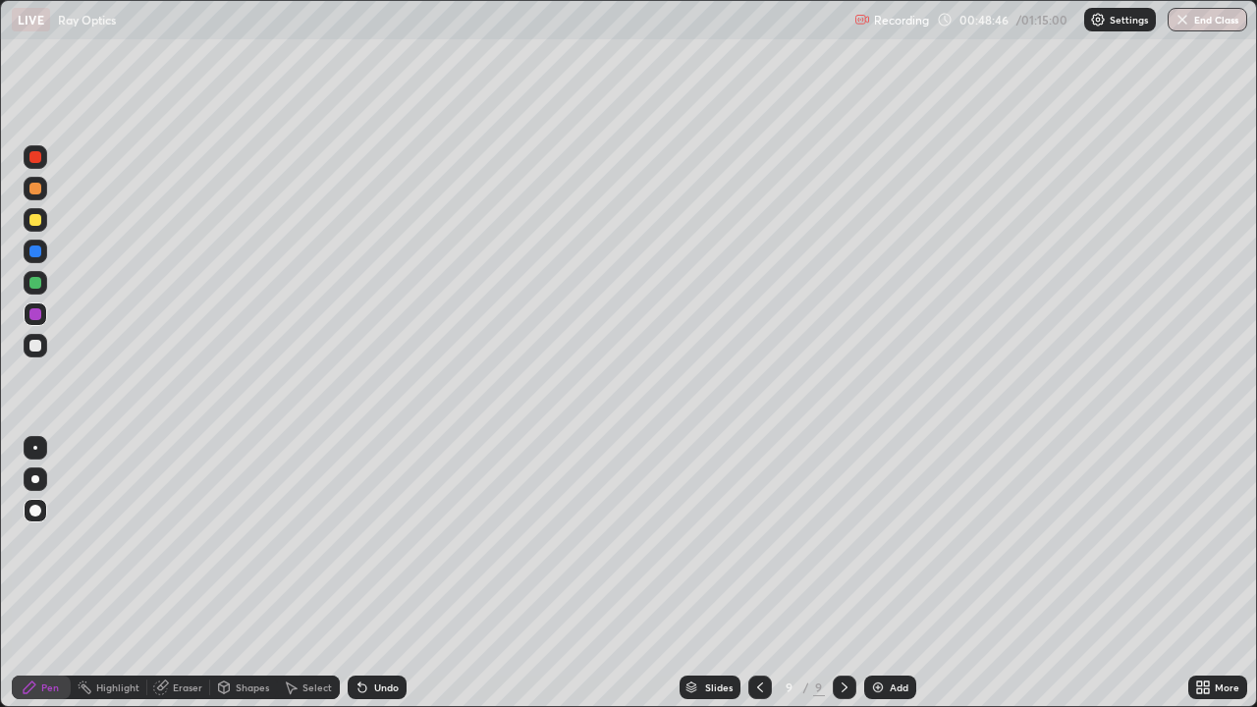
click at [734, 573] on div "Slides" at bounding box center [709, 687] width 61 height 24
click at [1186, 30] on button "End Class" at bounding box center [1207, 20] width 80 height 24
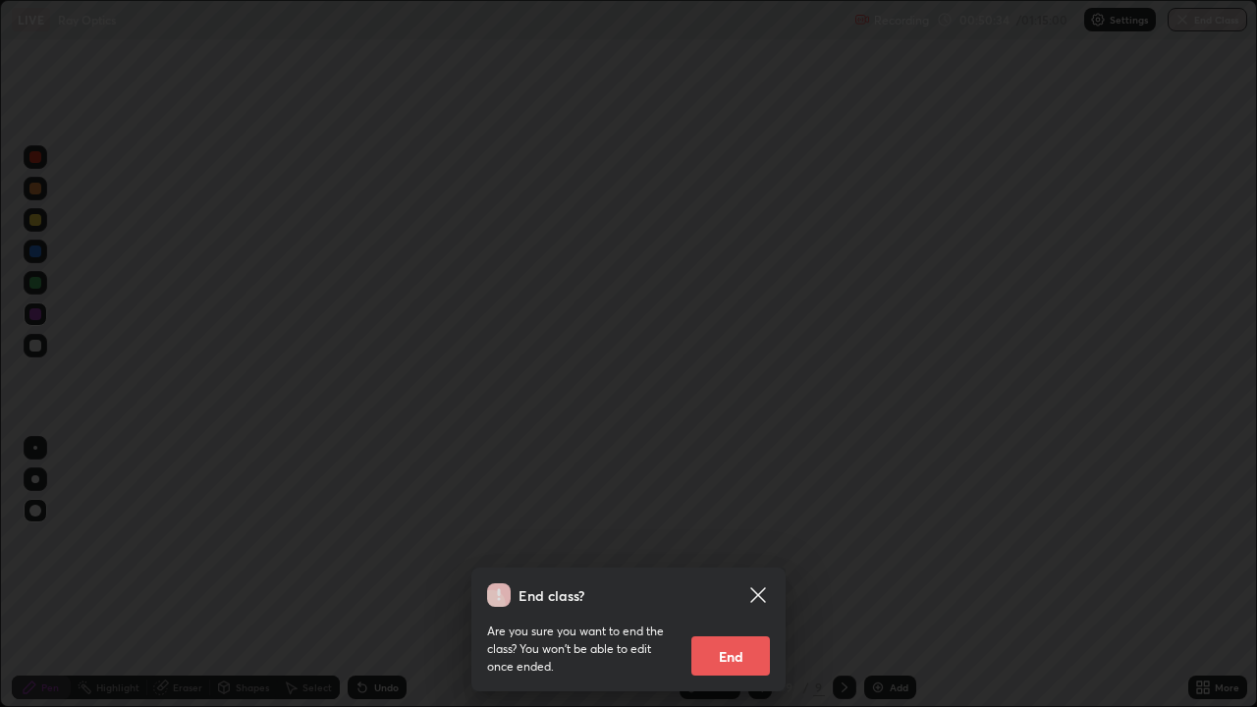
click at [709, 573] on button "End" at bounding box center [730, 655] width 79 height 39
